Goal: Transaction & Acquisition: Register for event/course

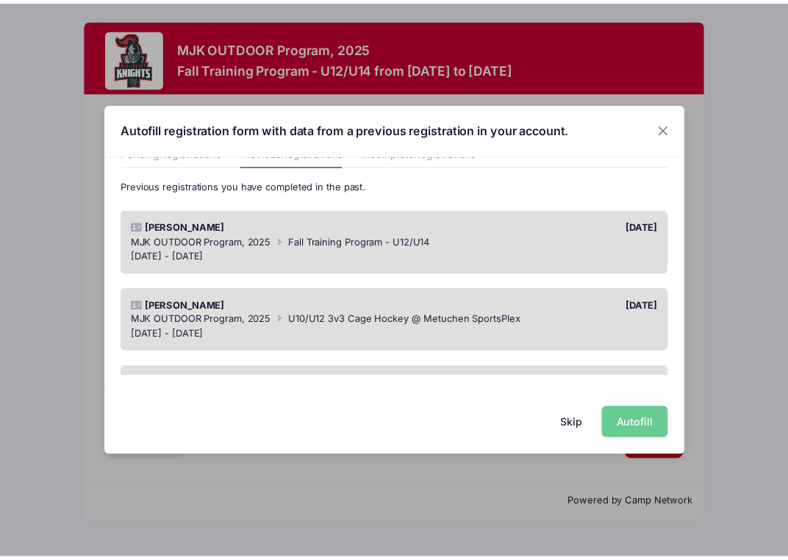
scroll to position [147, 0]
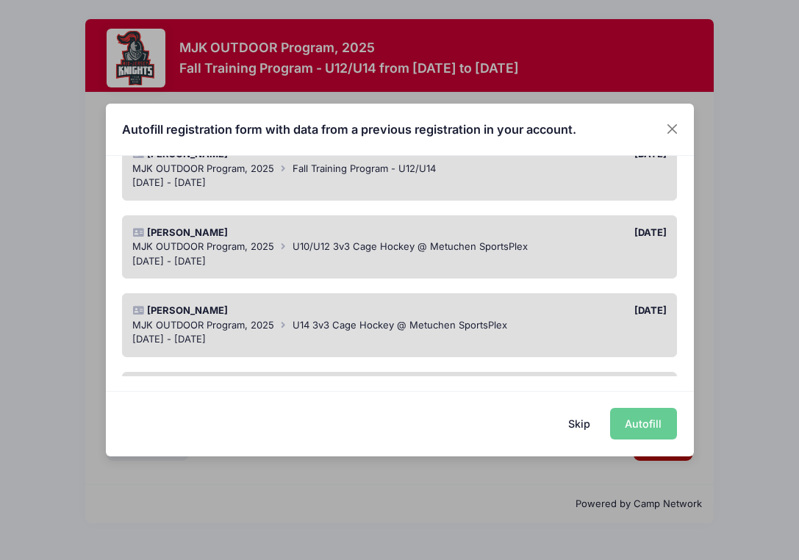
click at [282, 235] on div "[PERSON_NAME]" at bounding box center [263, 233] width 274 height 15
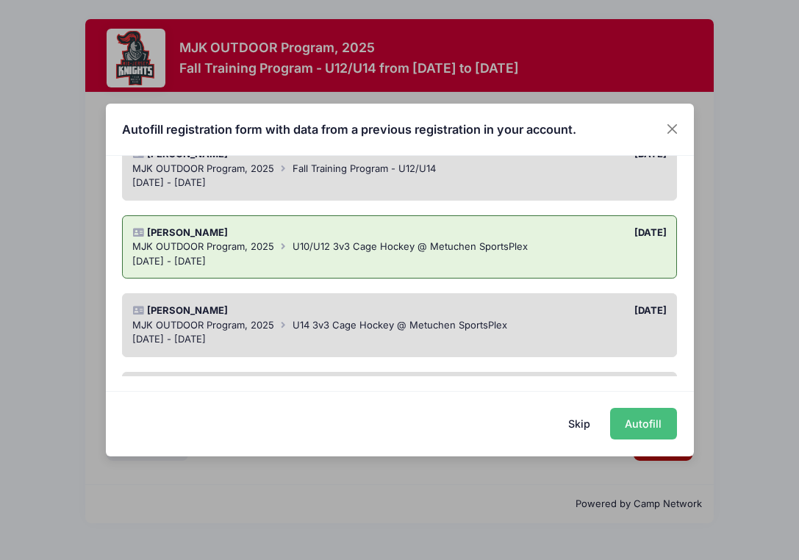
click at [651, 420] on button "Autofill" at bounding box center [643, 424] width 67 height 32
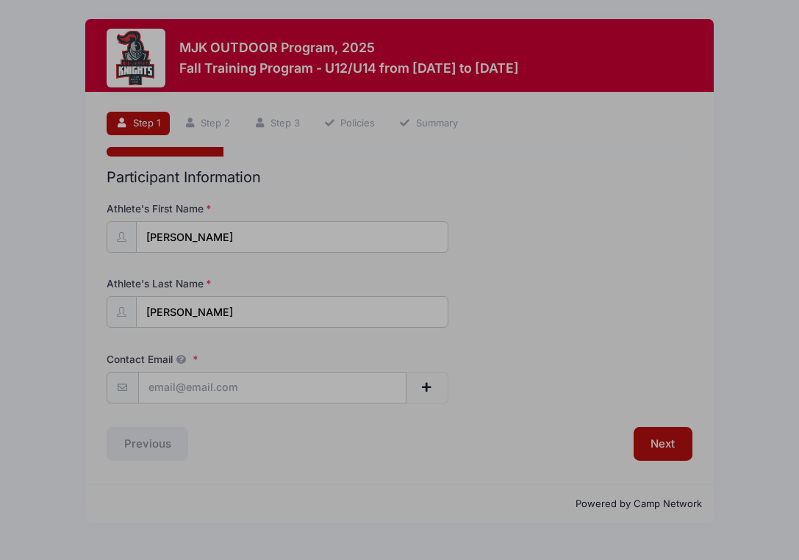
type input "[EMAIL_ADDRESS][DOMAIN_NAME]"
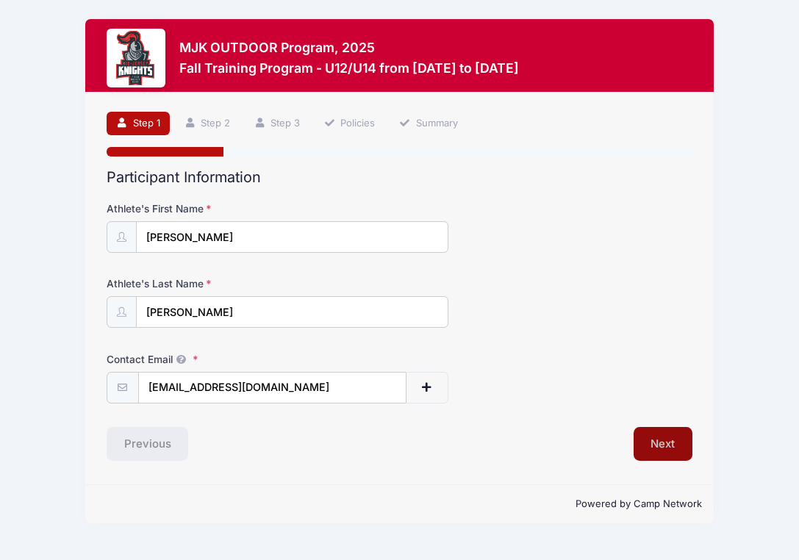
click at [673, 450] on button "Next" at bounding box center [664, 444] width 60 height 34
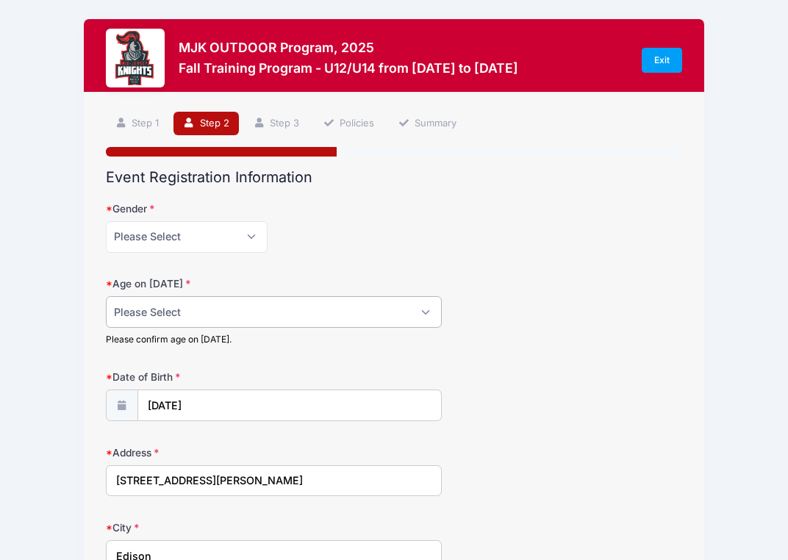
click at [189, 300] on select "Please Select 1 2 3 4 5 6 7 8 9 10 11 12 13 14 15 16 17 18" at bounding box center [274, 312] width 337 height 32
select select "9"
click at [106, 296] on select "Please Select 1 2 3 4 5 6 7 8 9 10 11 12 13 14 15 16 17 18" at bounding box center [274, 312] width 337 height 32
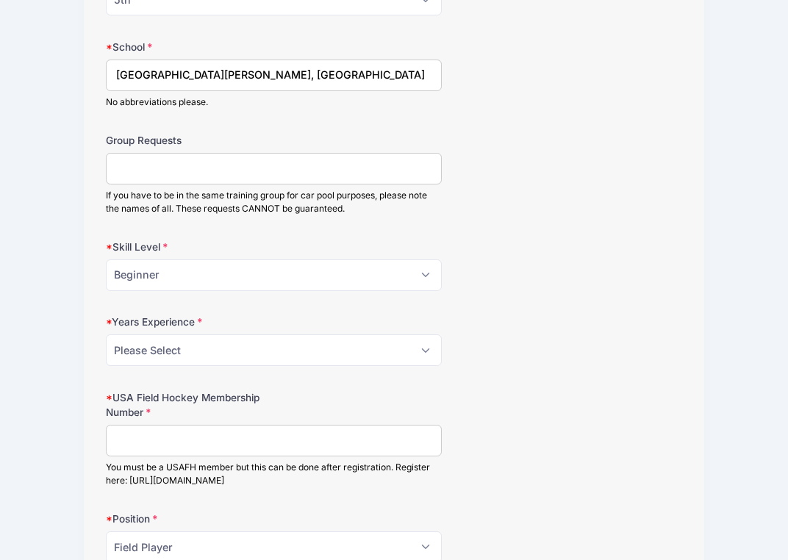
scroll to position [809, 0]
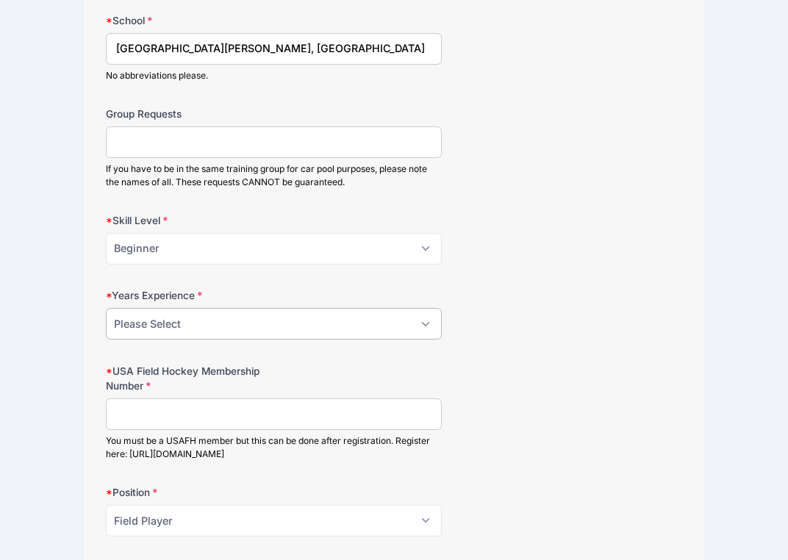
click at [190, 328] on select "Please Select 0 1 2 3 4 5 6 7 8" at bounding box center [274, 324] width 337 height 32
select select "4"
click at [106, 308] on select "Please Select 0 1 2 3 4 5 6 7 8" at bounding box center [274, 324] width 337 height 32
click at [179, 412] on input "USA Field Hockey Membership Number" at bounding box center [274, 414] width 337 height 32
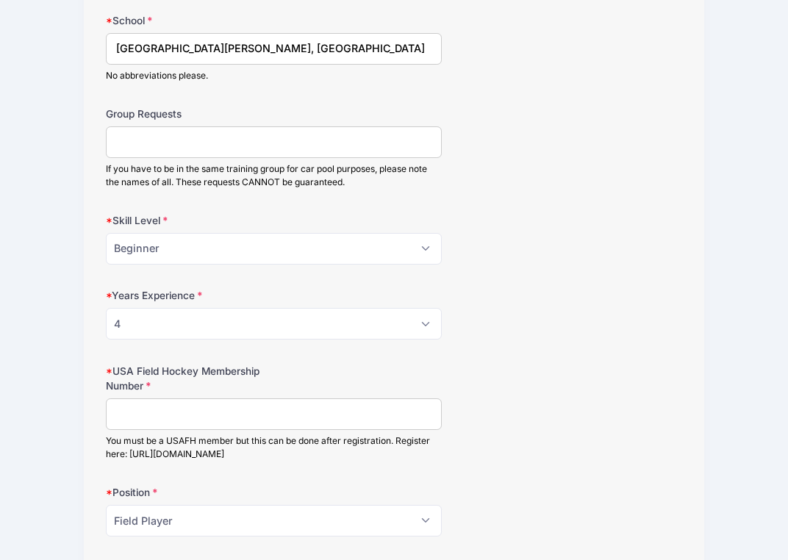
click at [182, 390] on label "USA Field Hockey Membership Number" at bounding box center [202, 379] width 193 height 30
click at [182, 398] on input "USA Field Hockey Membership Number" at bounding box center [274, 414] width 337 height 32
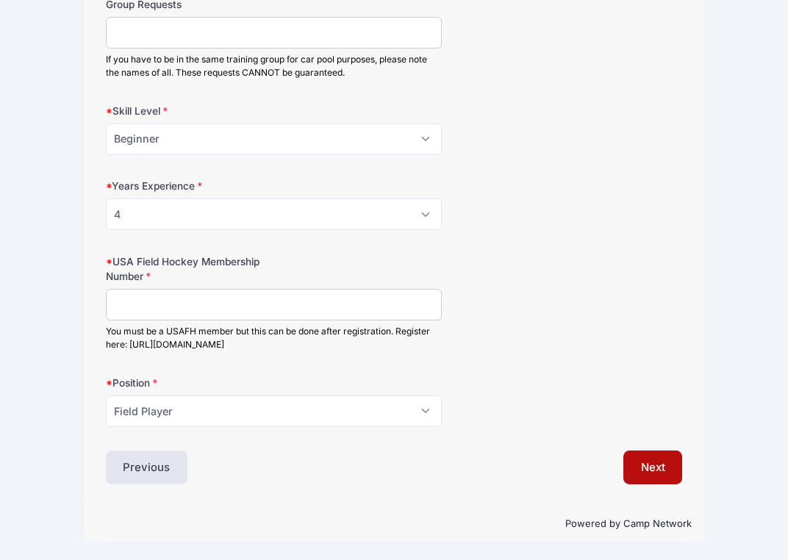
scroll to position [920, 0]
type input "2000432107"
click at [234, 407] on select "Please Select Field Player Goalkeeper" at bounding box center [274, 410] width 337 height 32
click at [662, 475] on button "Next" at bounding box center [653, 466] width 60 height 34
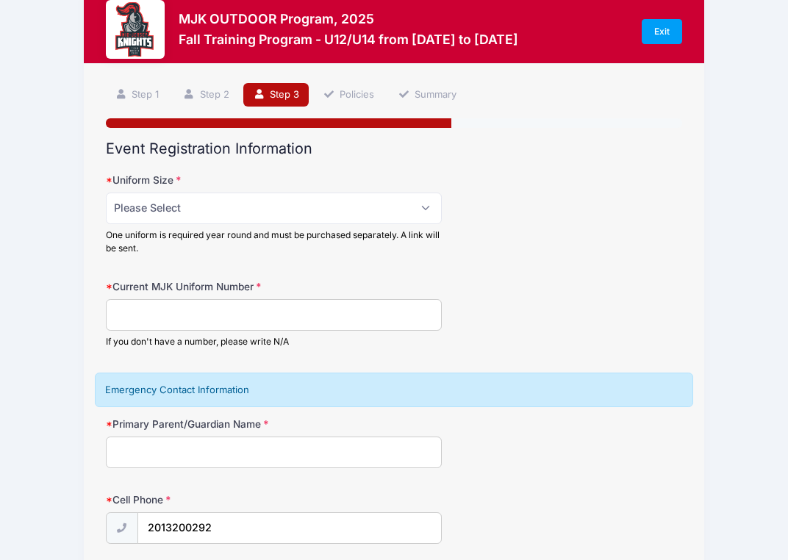
scroll to position [0, 0]
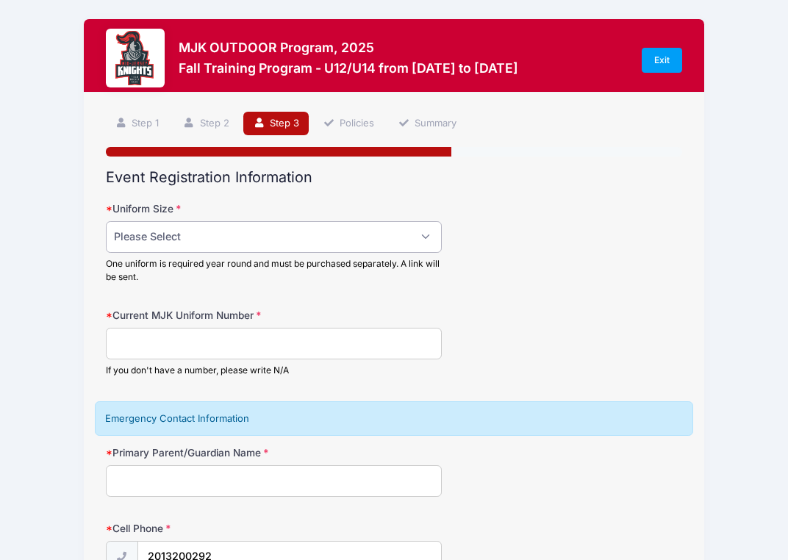
click at [256, 244] on select "Please Select Adult Small Adult Medium Adult Large Adult XL" at bounding box center [274, 237] width 337 height 32
select select "Adult Small"
click at [106, 221] on select "Please Select Adult Small Adult Medium Adult Large Adult XL" at bounding box center [274, 237] width 337 height 32
click at [229, 339] on input "Current MJK Uniform Number" at bounding box center [274, 344] width 337 height 32
type input "9"
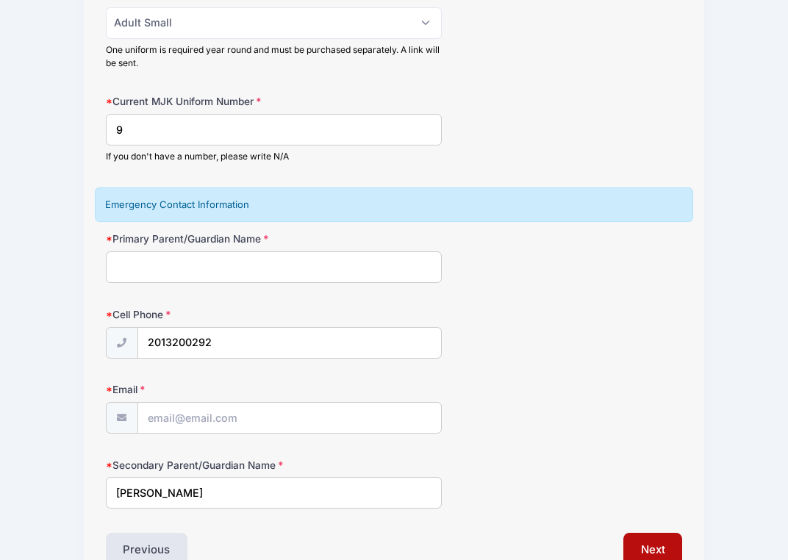
scroll to position [221, 0]
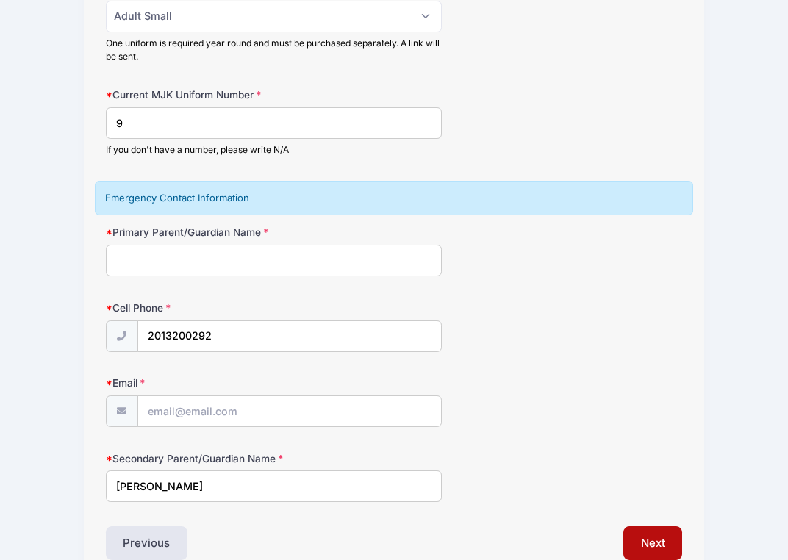
click at [182, 262] on input "Primary Parent/Guardian Name" at bounding box center [274, 261] width 337 height 32
type input "[PERSON_NAME]"
type input "[EMAIL_ADDRESS][DOMAIN_NAME]"
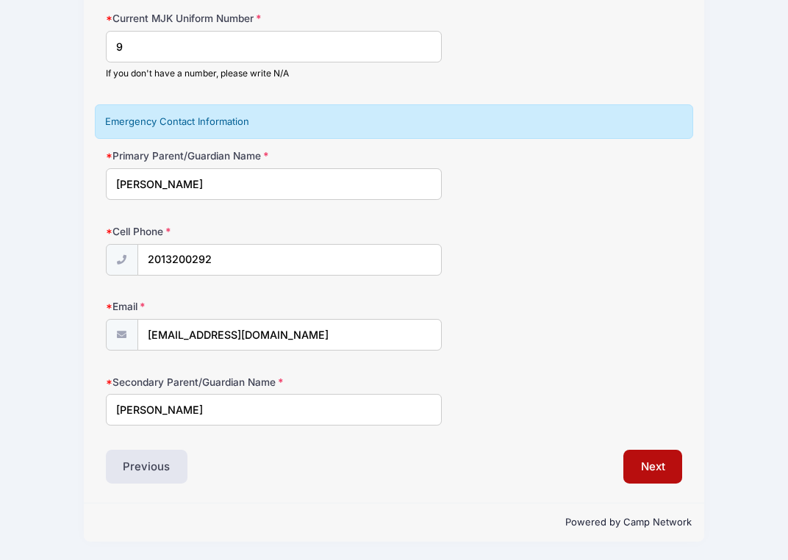
scroll to position [298, 0]
click at [665, 468] on button "Next" at bounding box center [653, 466] width 60 height 34
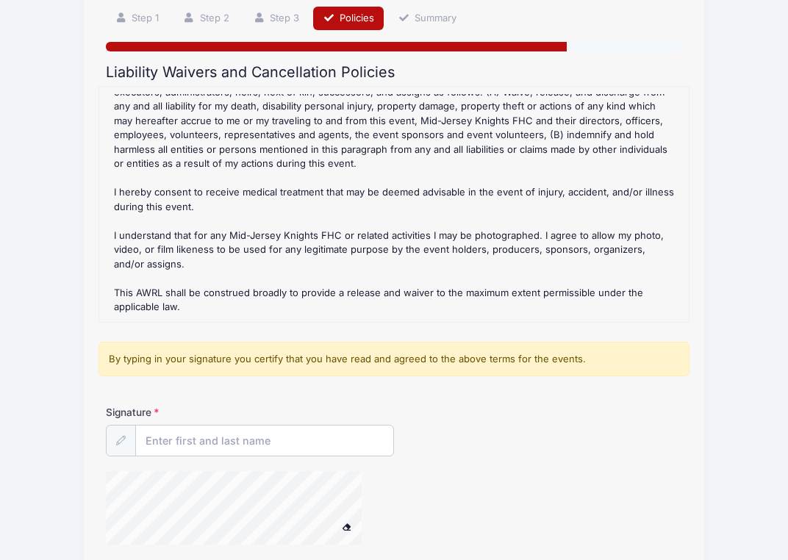
scroll to position [233, 0]
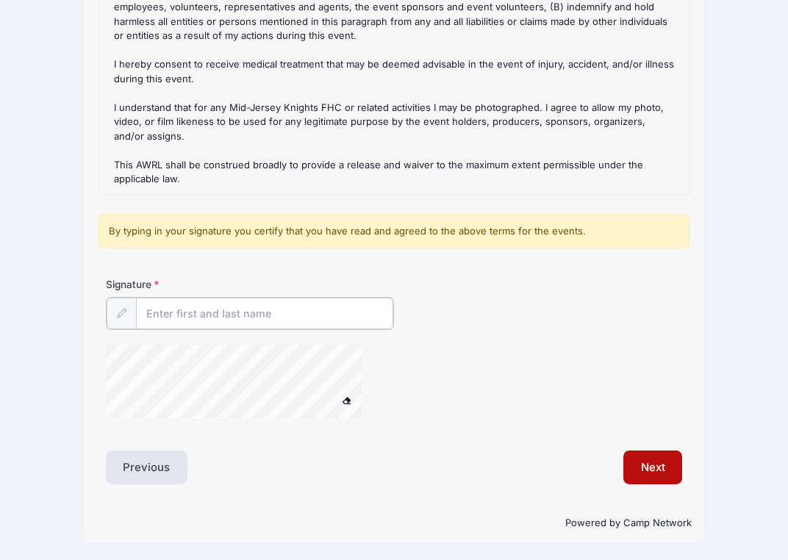
click at [146, 322] on input "Signature" at bounding box center [264, 314] width 257 height 32
type input "[PERSON_NAME]"
click at [117, 316] on icon at bounding box center [121, 313] width 10 height 10
click at [680, 465] on button "Next" at bounding box center [653, 466] width 60 height 34
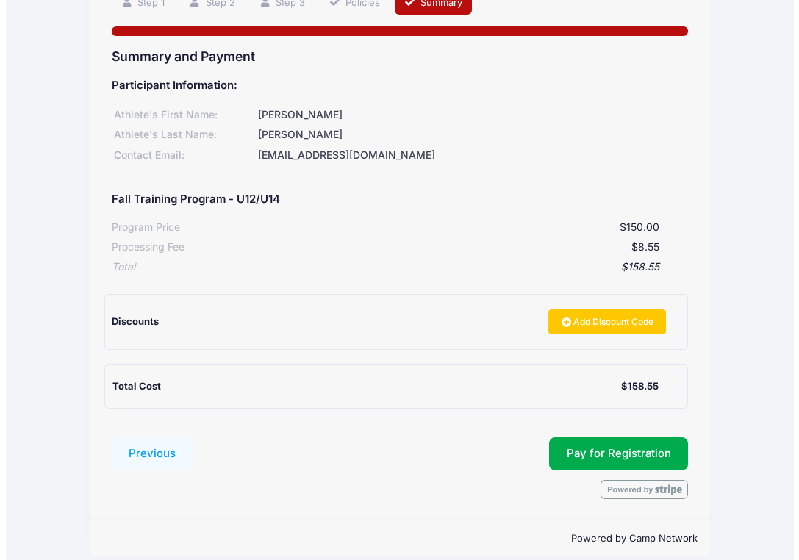
scroll to position [137, 0]
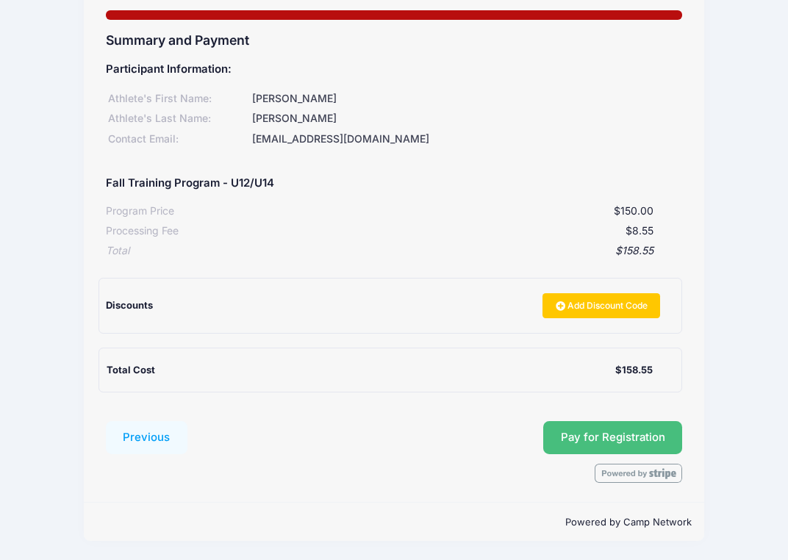
click at [592, 432] on button "Pay for Registration" at bounding box center [613, 438] width 140 height 34
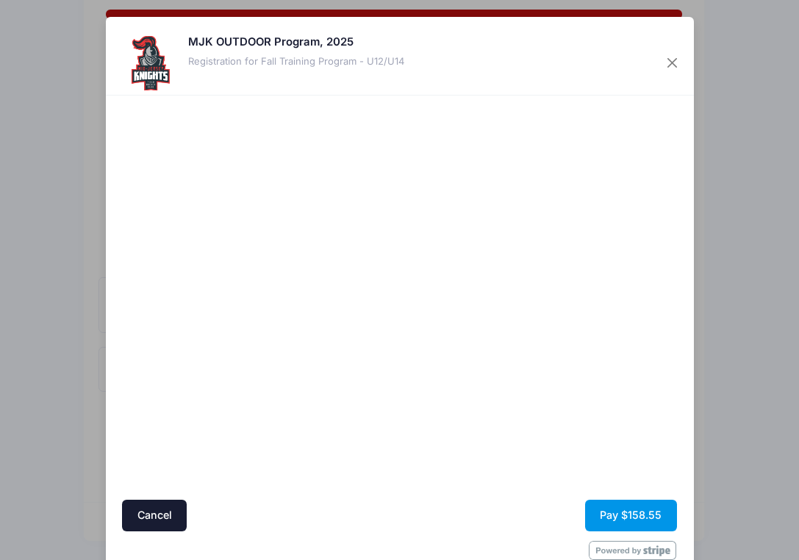
click at [612, 511] on button "Pay $158.55" at bounding box center [631, 516] width 92 height 32
